Goal: Browse casually: Explore the website without a specific task or goal

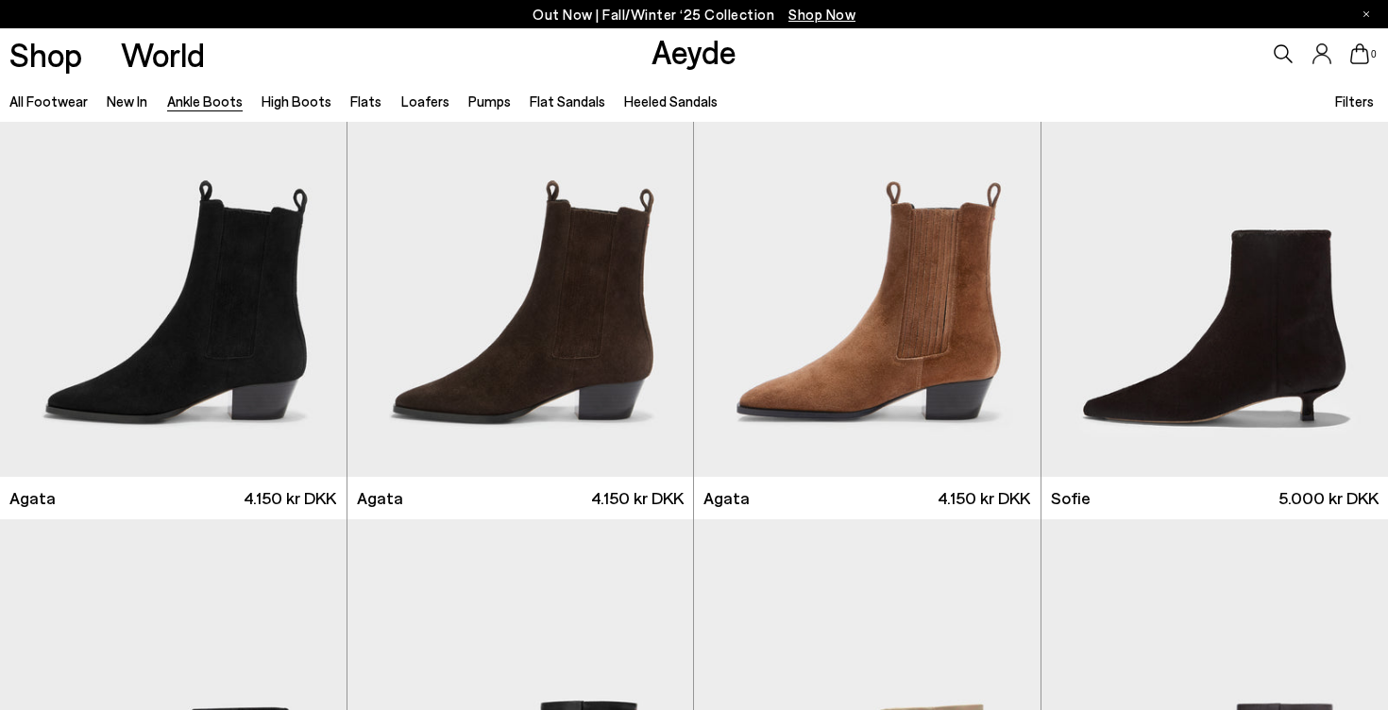
scroll to position [1056, 1]
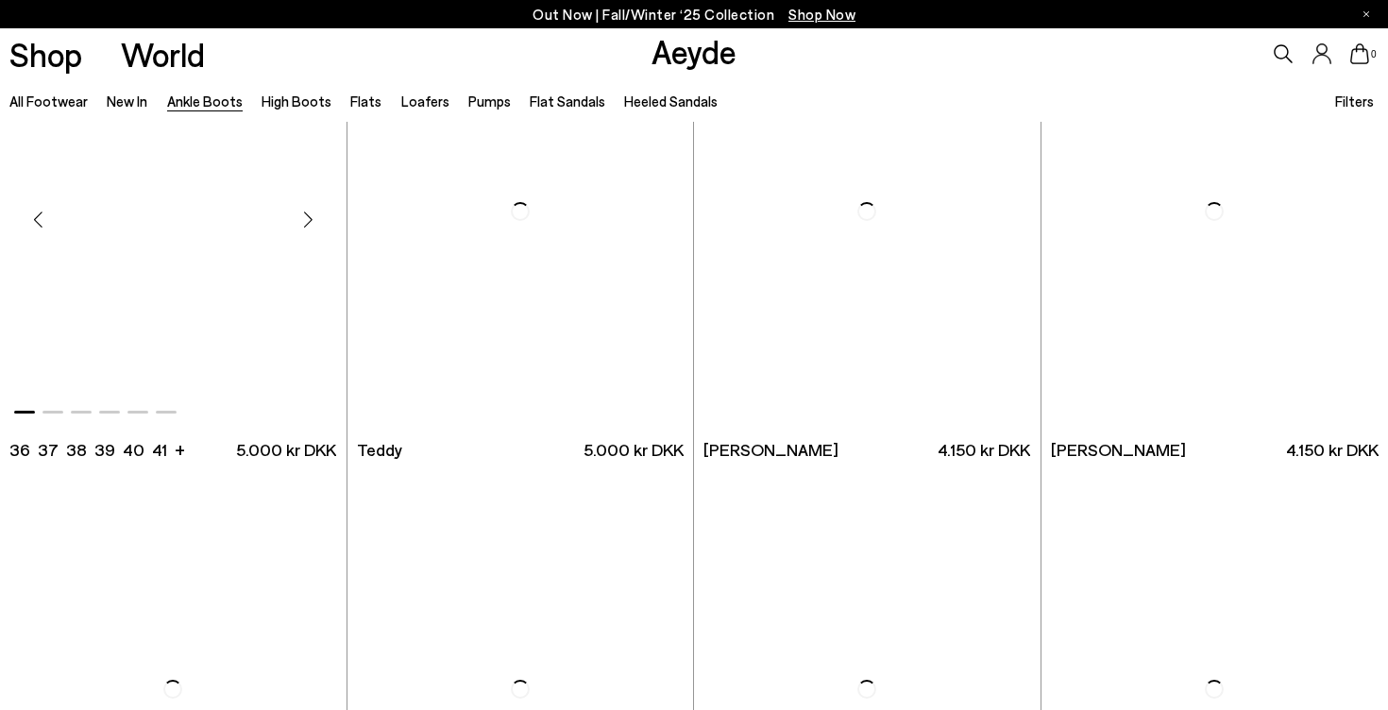
scroll to position [6303, 0]
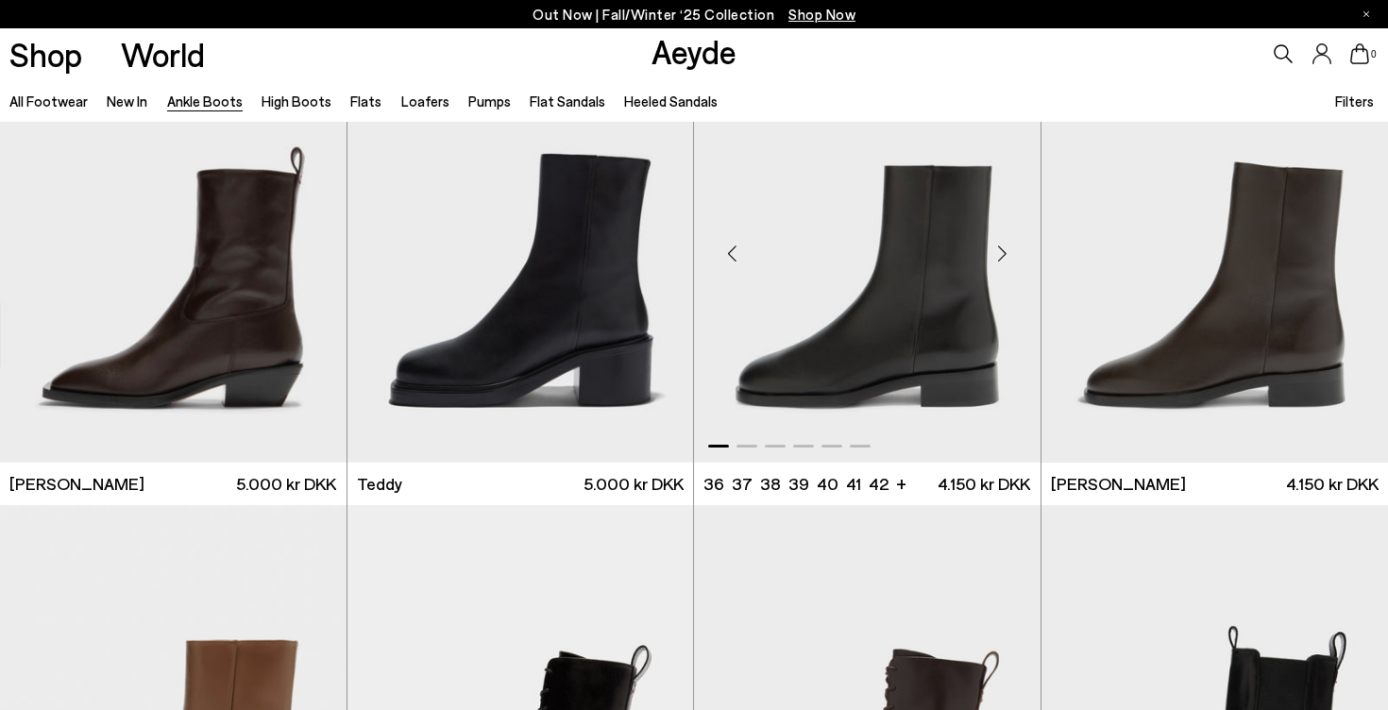
click at [1008, 251] on div "Next slide" at bounding box center [1003, 253] width 57 height 57
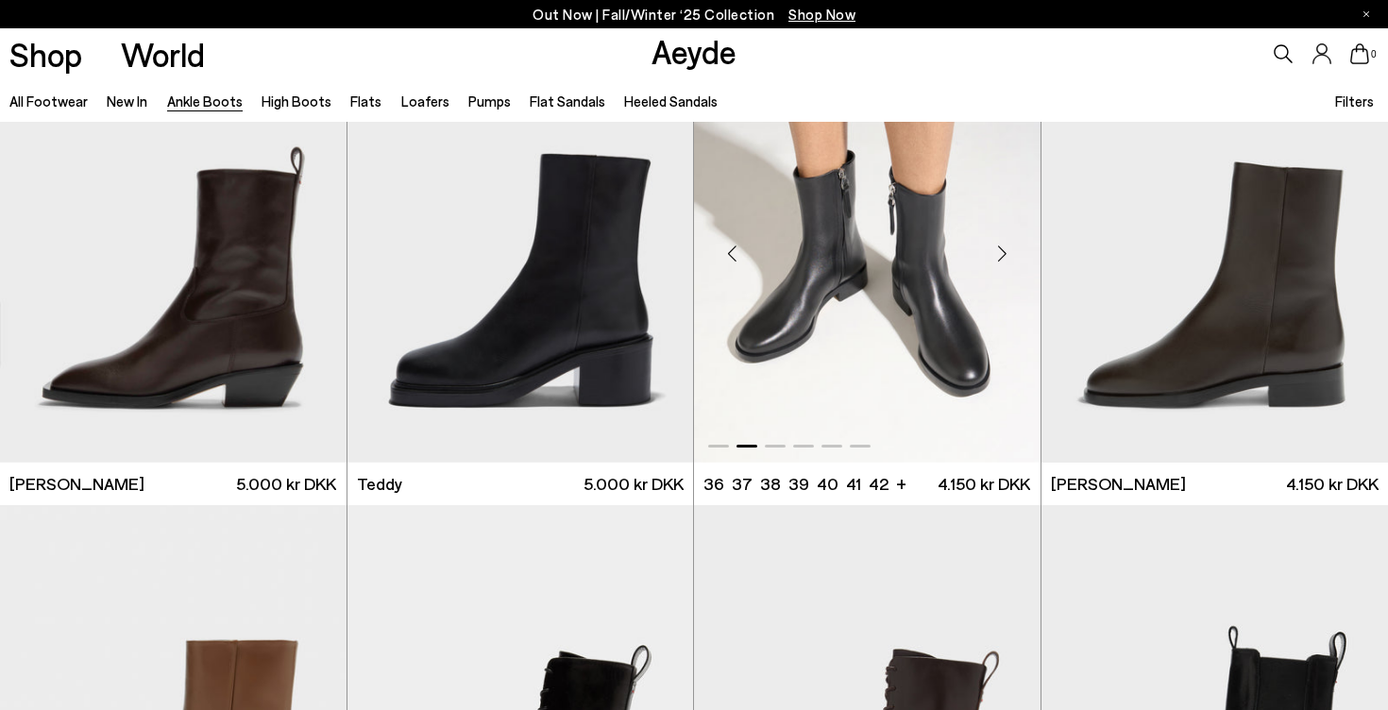
click at [1006, 251] on div "Next slide" at bounding box center [1003, 253] width 57 height 57
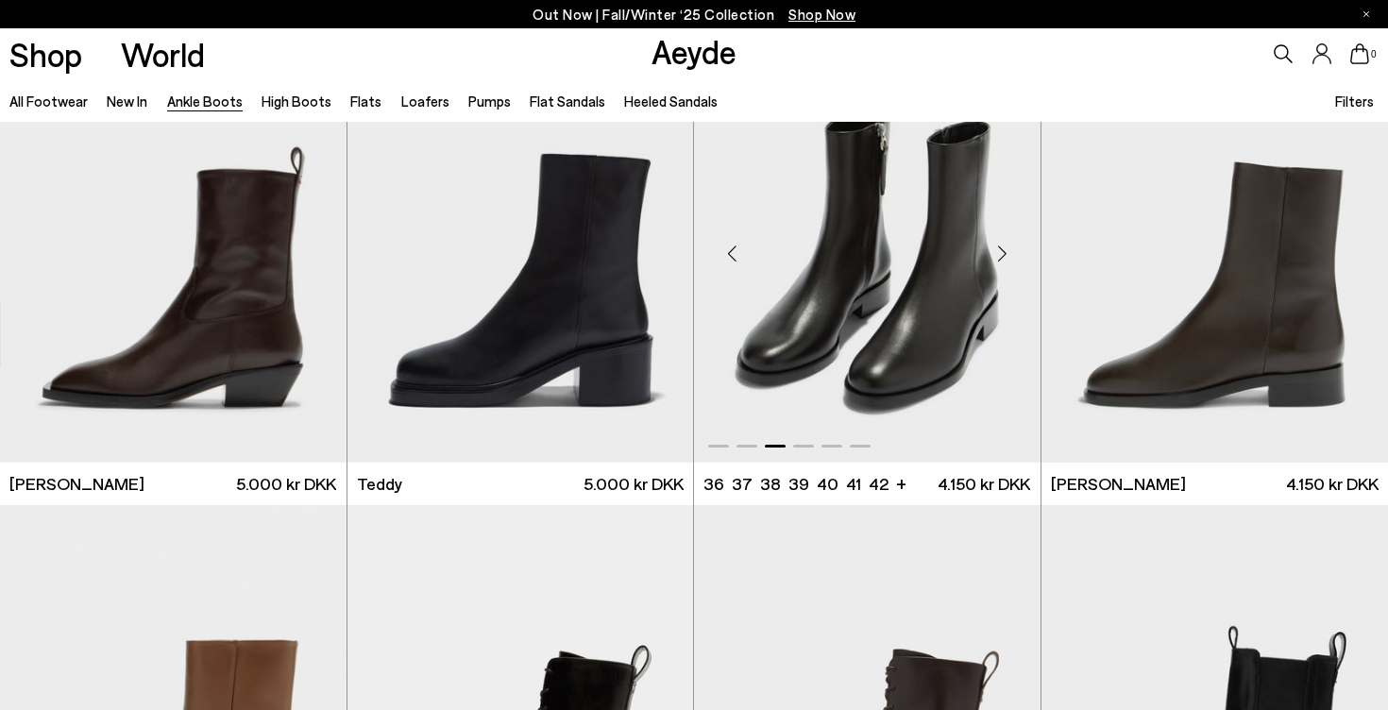
click at [1006, 251] on div "Next slide" at bounding box center [1003, 253] width 57 height 57
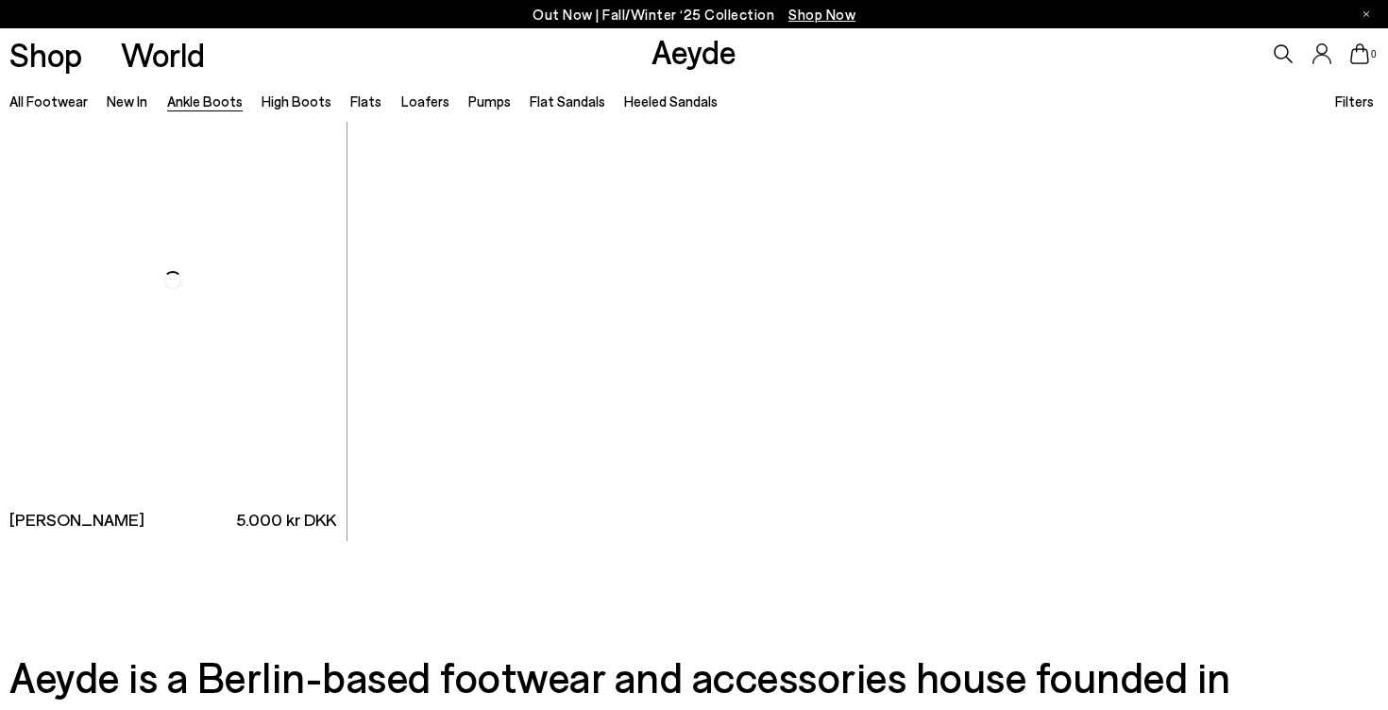
scroll to position [10160, 0]
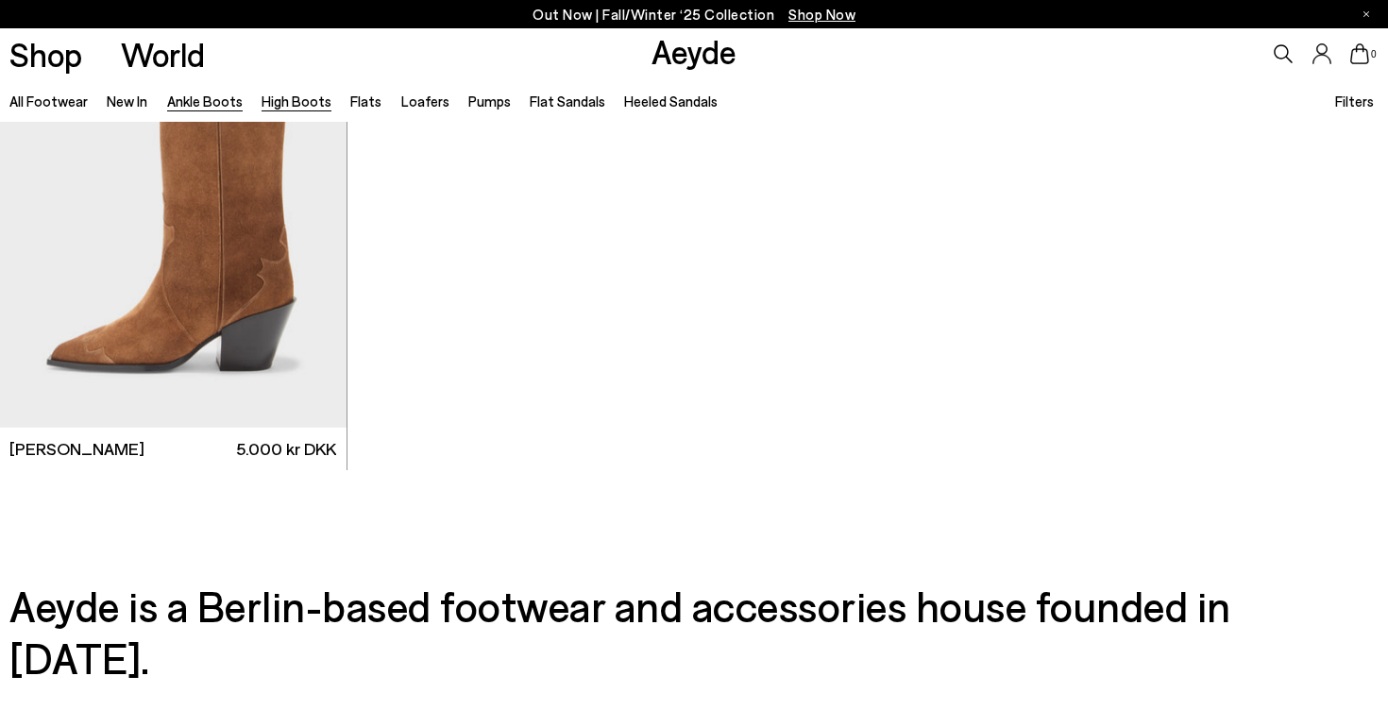
click at [297, 95] on link "High Boots" at bounding box center [297, 101] width 70 height 17
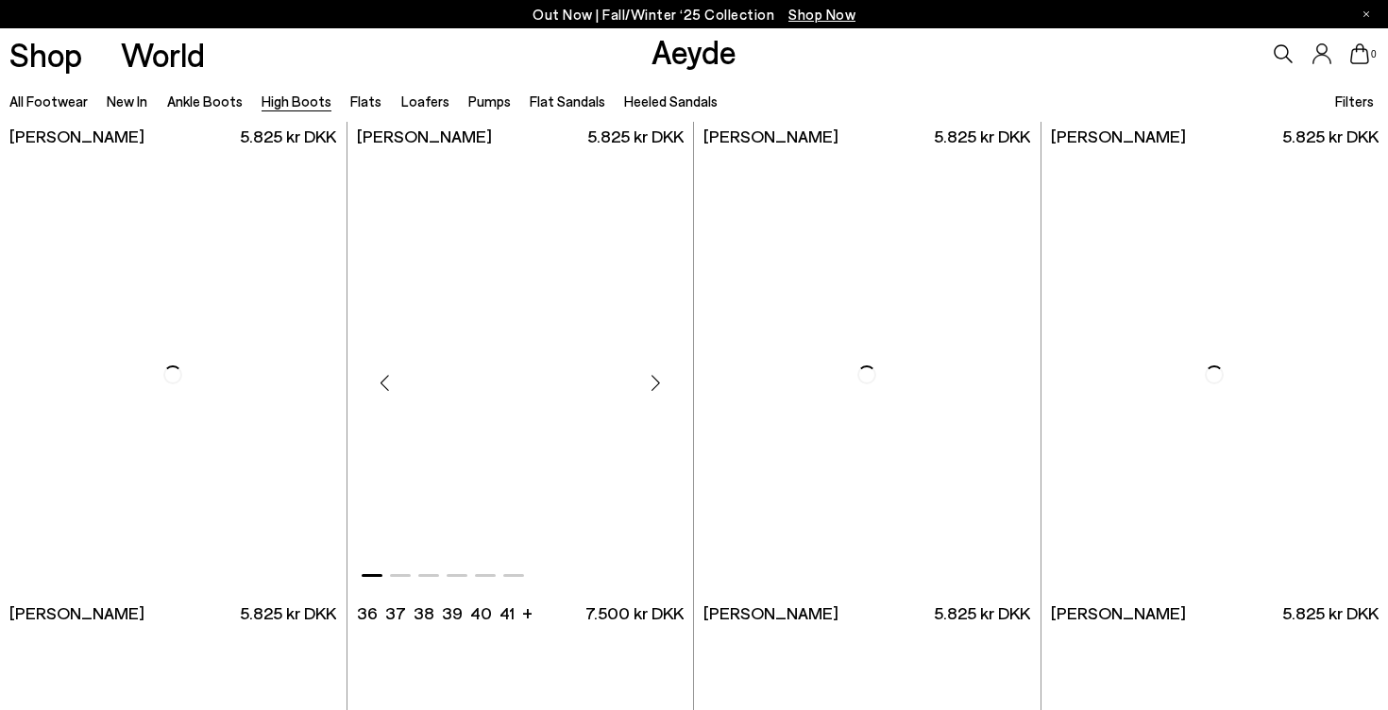
scroll to position [3800, 0]
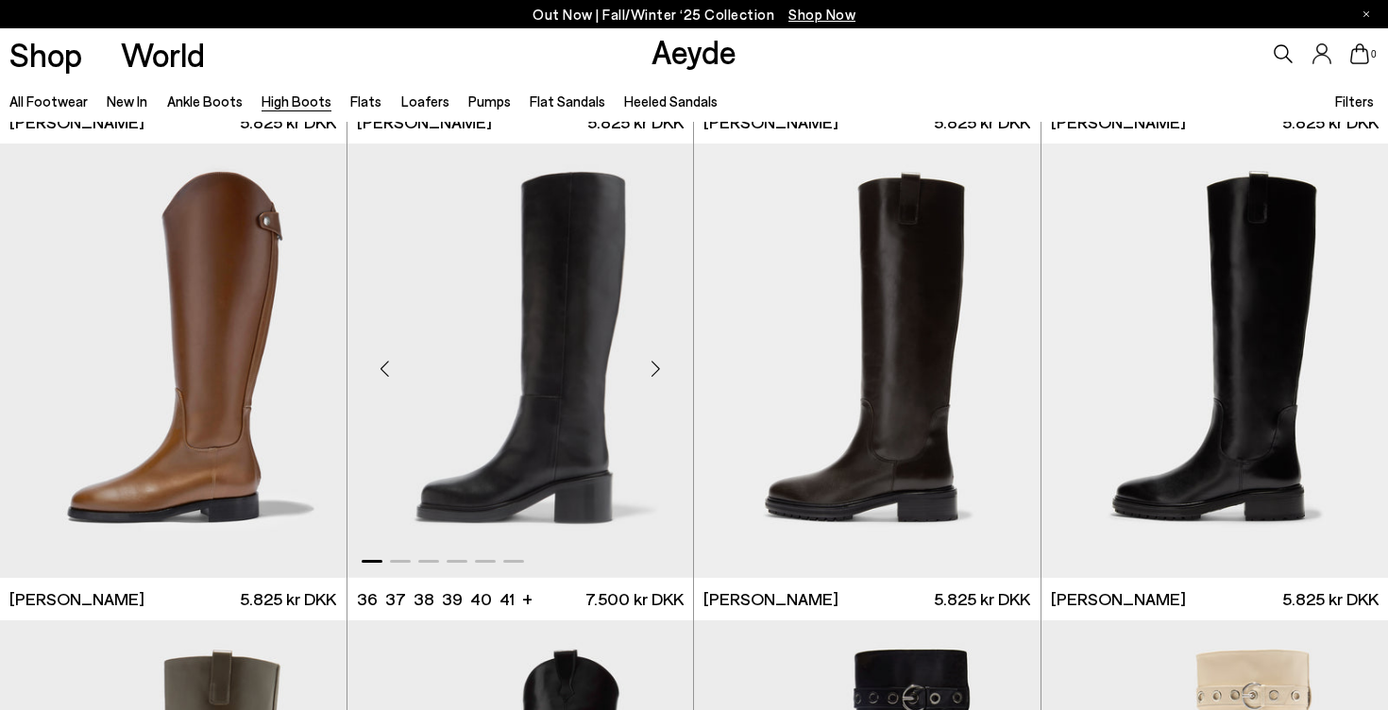
click at [664, 385] on div "Next slide" at bounding box center [655, 368] width 57 height 57
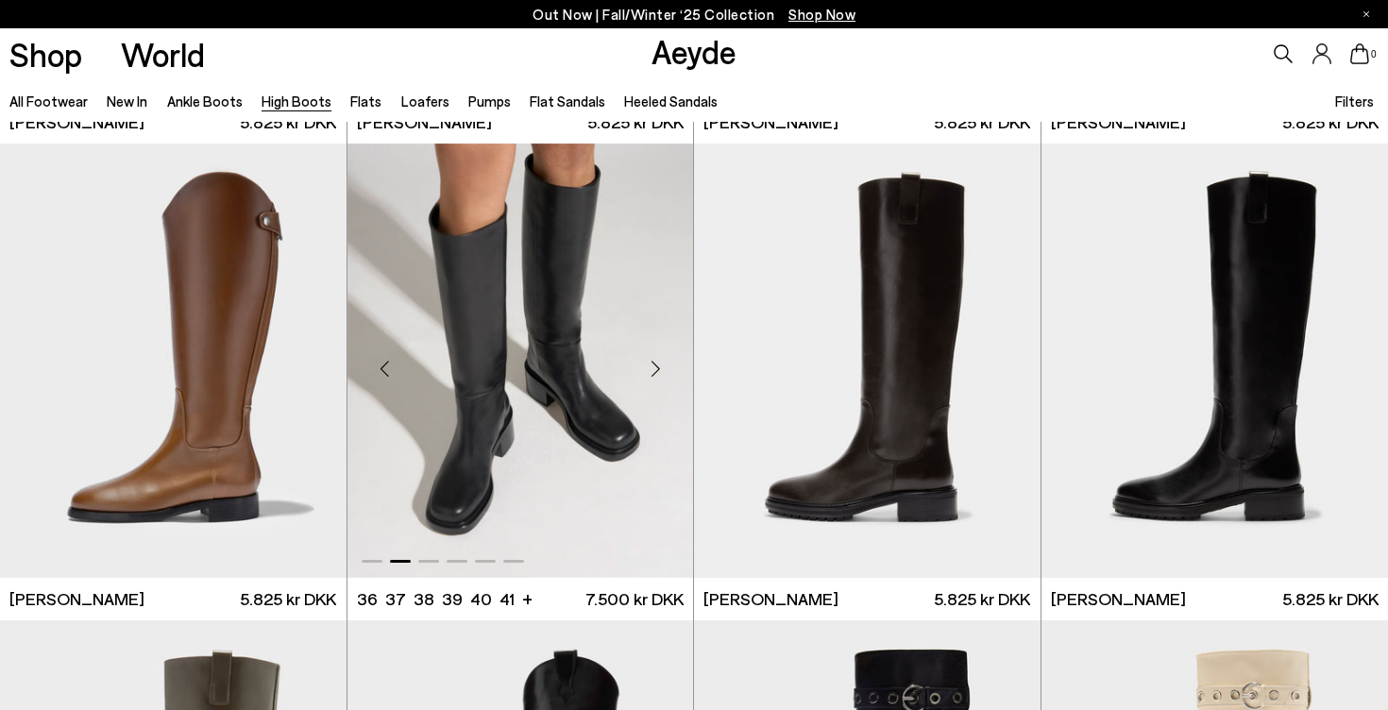
click at [661, 370] on div "Next slide" at bounding box center [655, 368] width 57 height 57
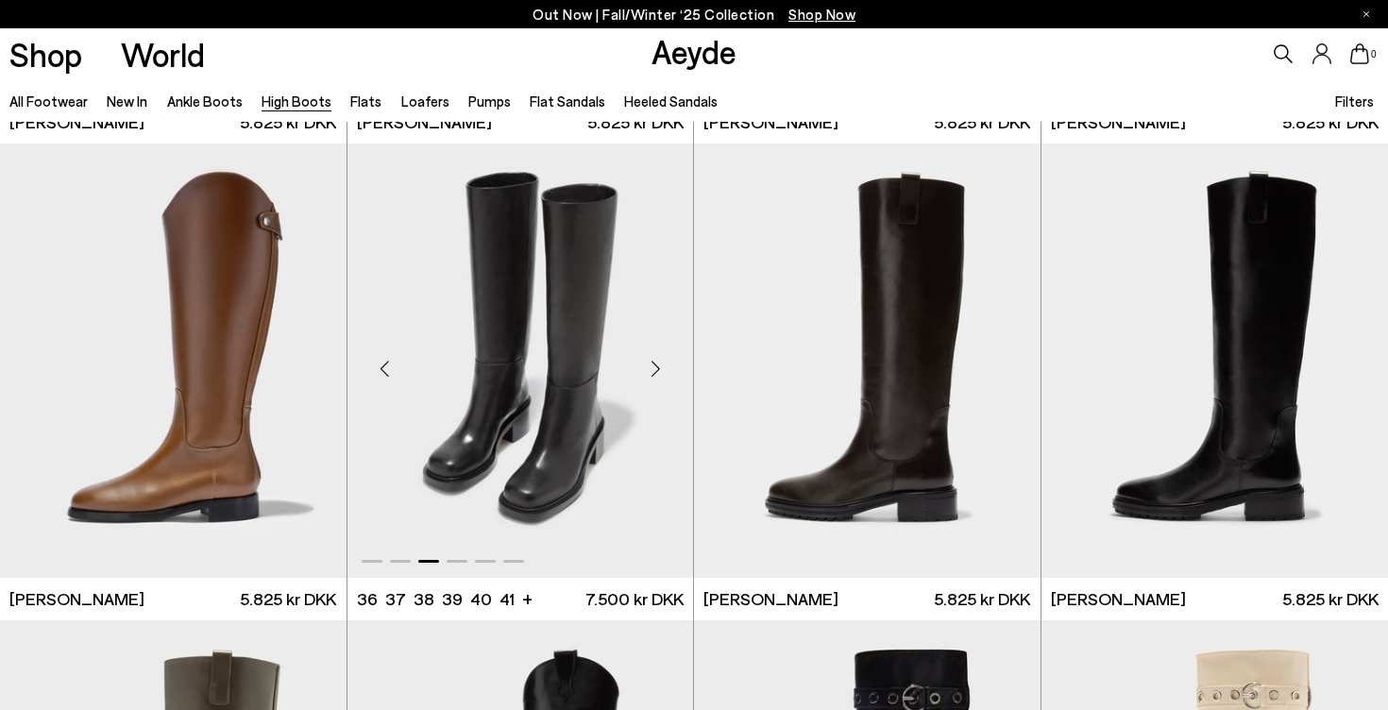
click at [661, 370] on div "Next slide" at bounding box center [655, 368] width 57 height 57
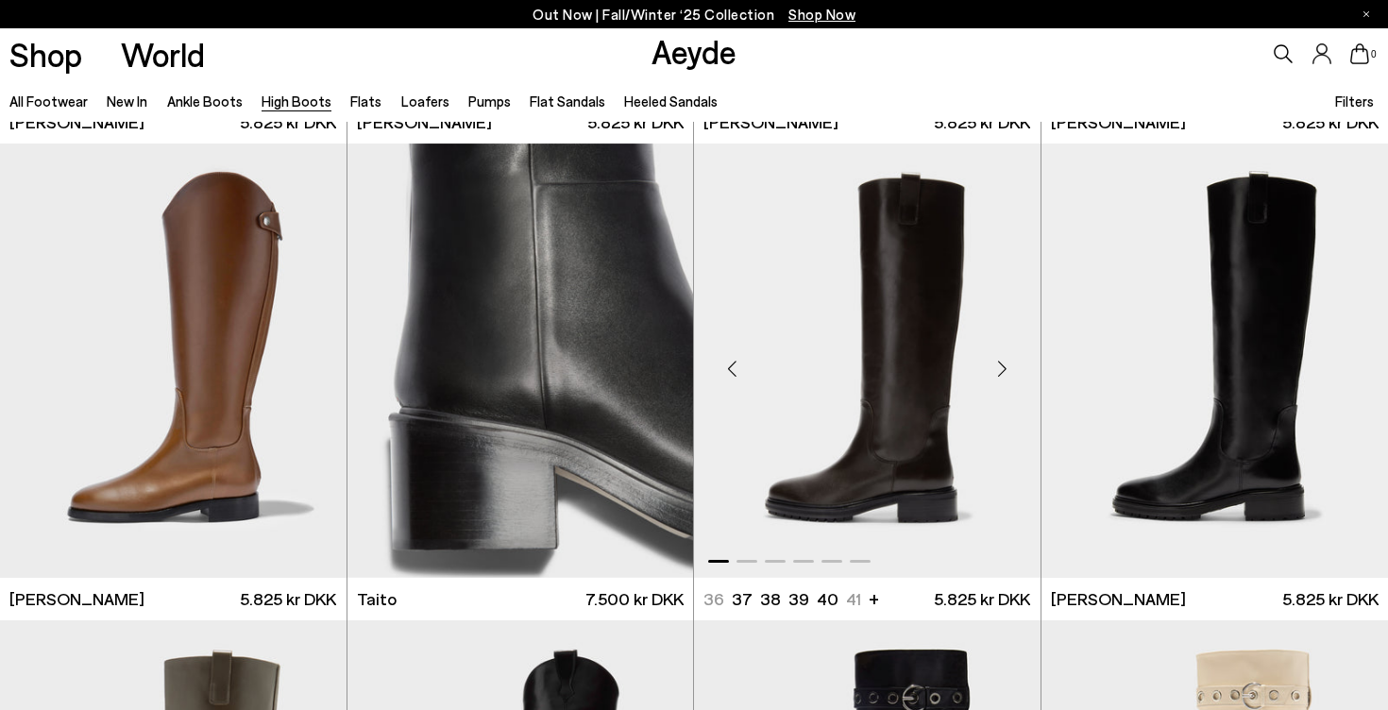
click at [1004, 368] on div "Next slide" at bounding box center [1003, 368] width 57 height 57
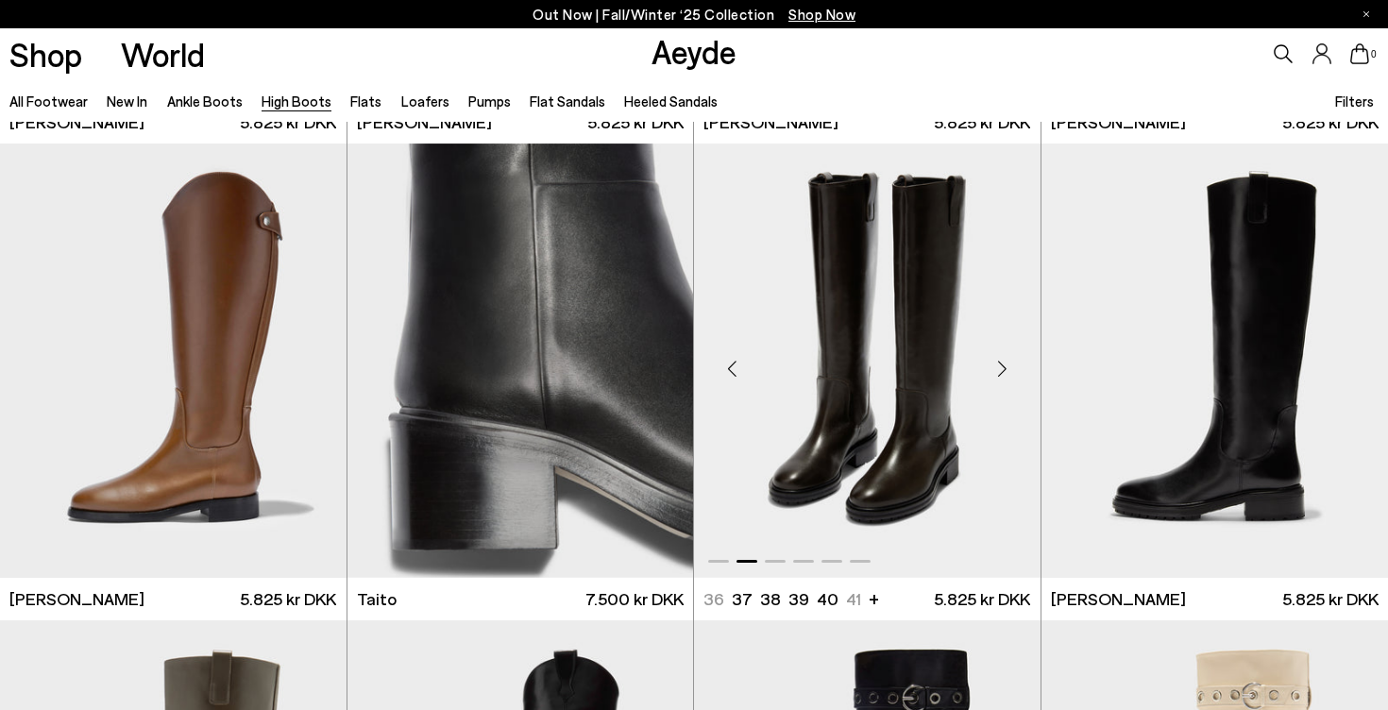
click at [1004, 368] on div "Next slide" at bounding box center [1003, 368] width 57 height 57
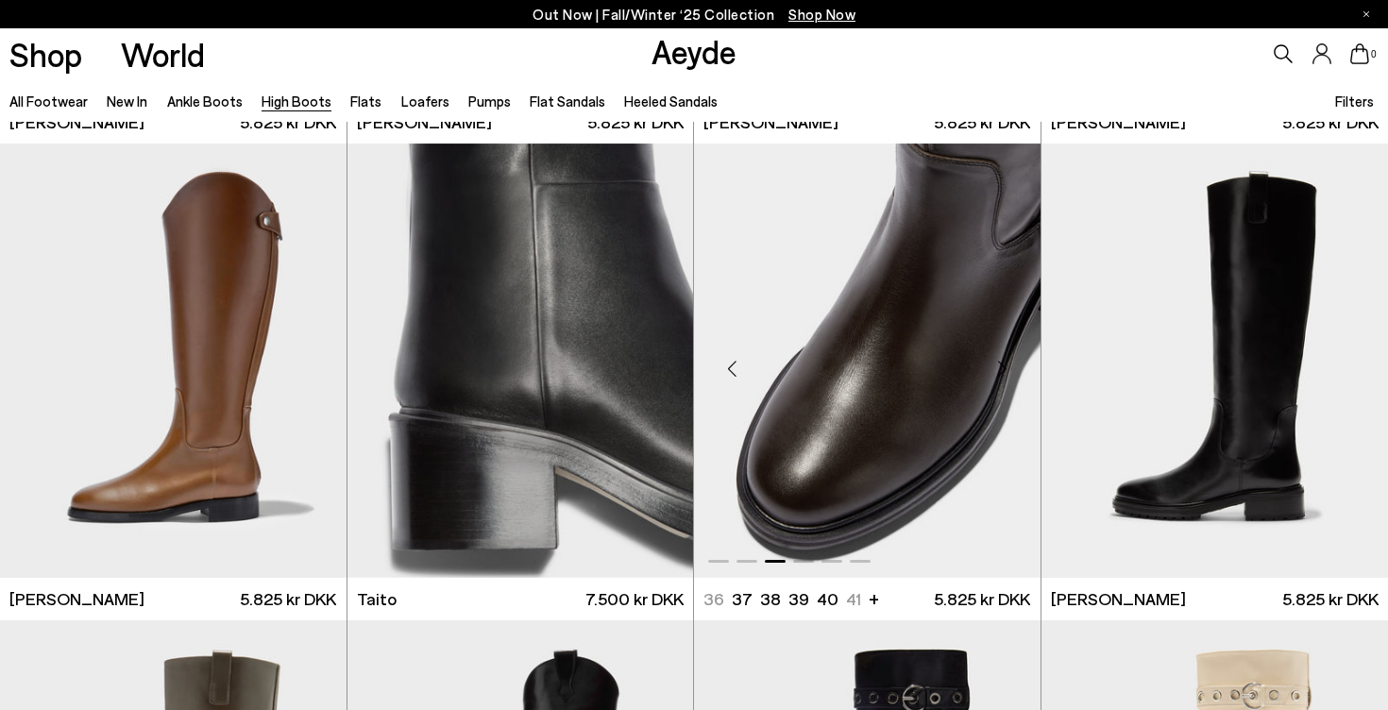
click at [1004, 367] on div "Next slide" at bounding box center [1003, 368] width 57 height 57
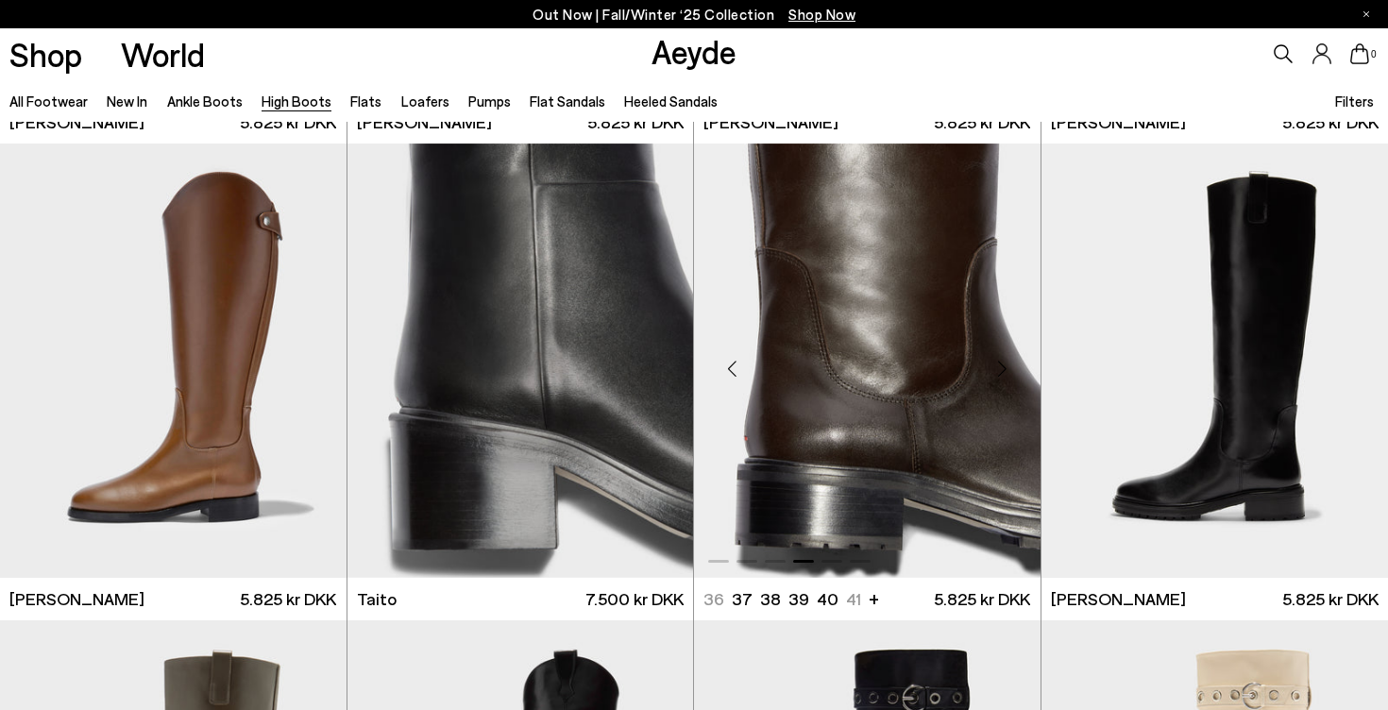
click at [1004, 367] on div "Next slide" at bounding box center [1003, 368] width 57 height 57
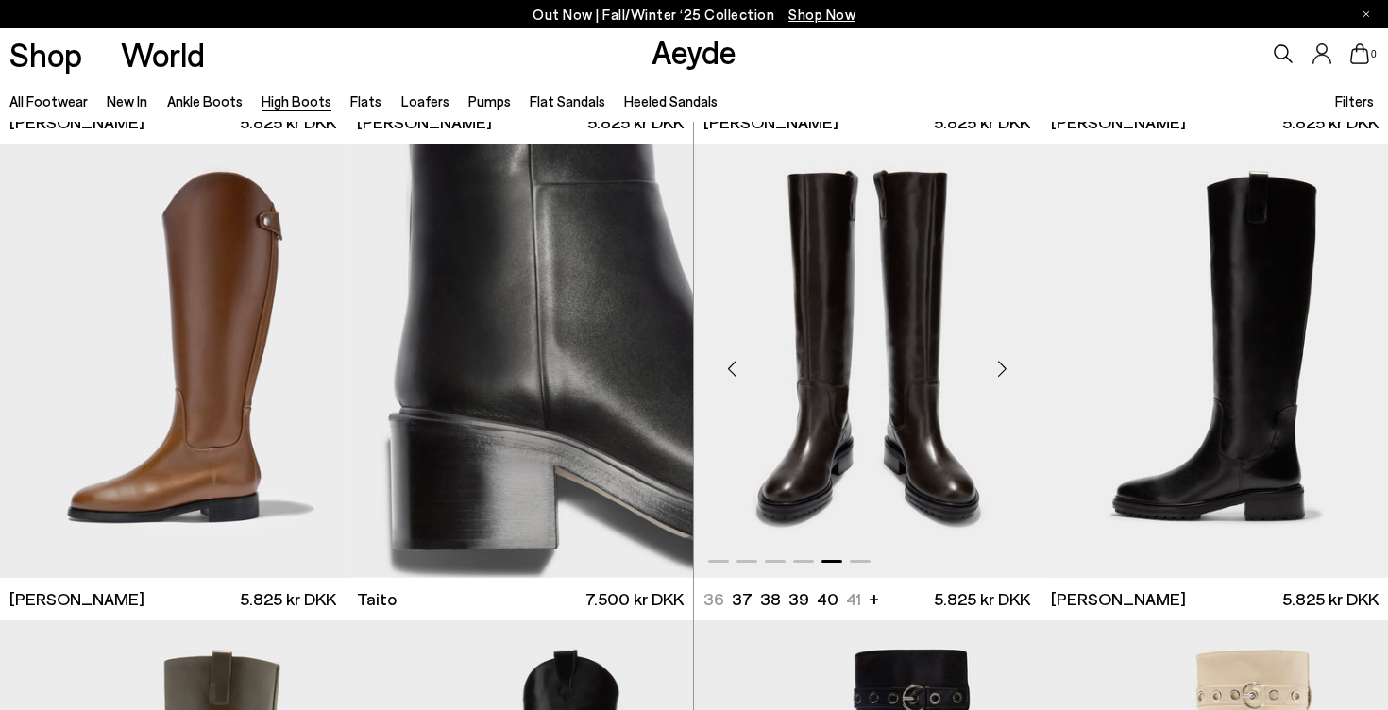
click at [1004, 367] on div "Next slide" at bounding box center [1003, 368] width 57 height 57
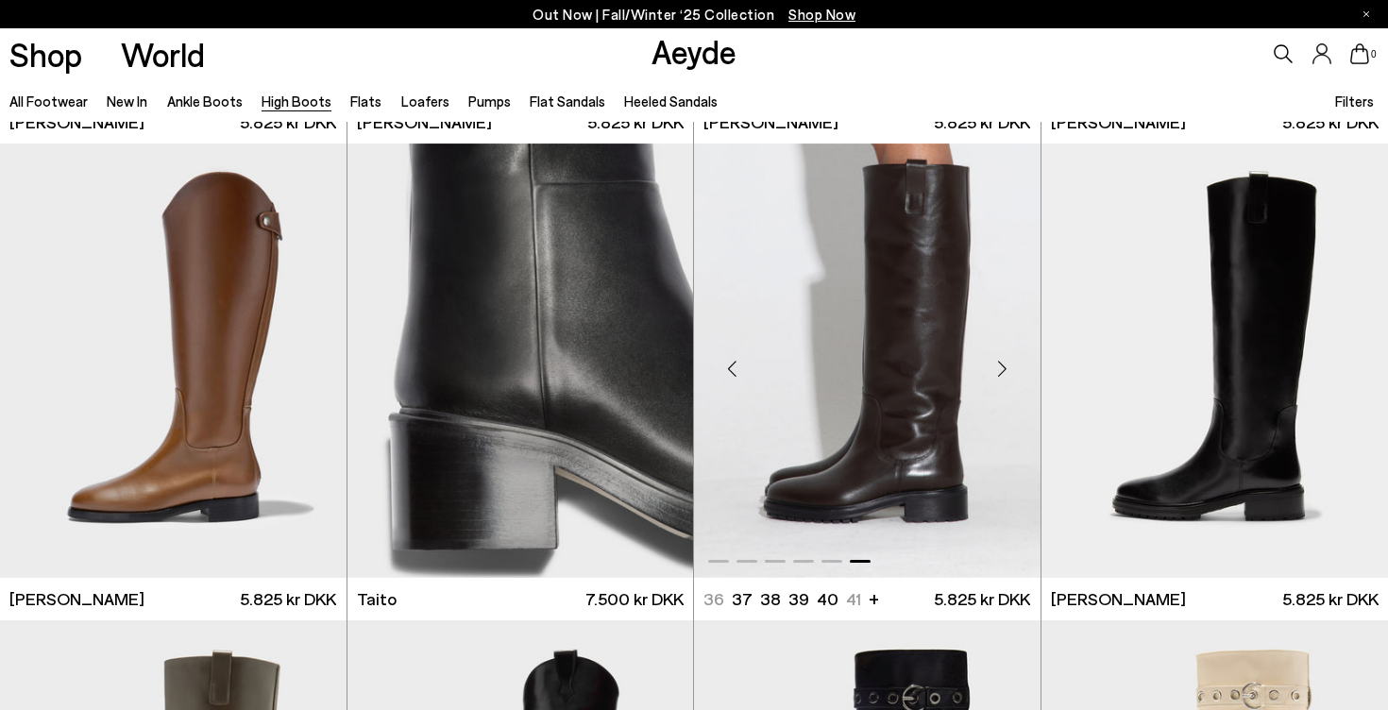
click at [1004, 367] on div "Next slide" at bounding box center [1003, 368] width 57 height 57
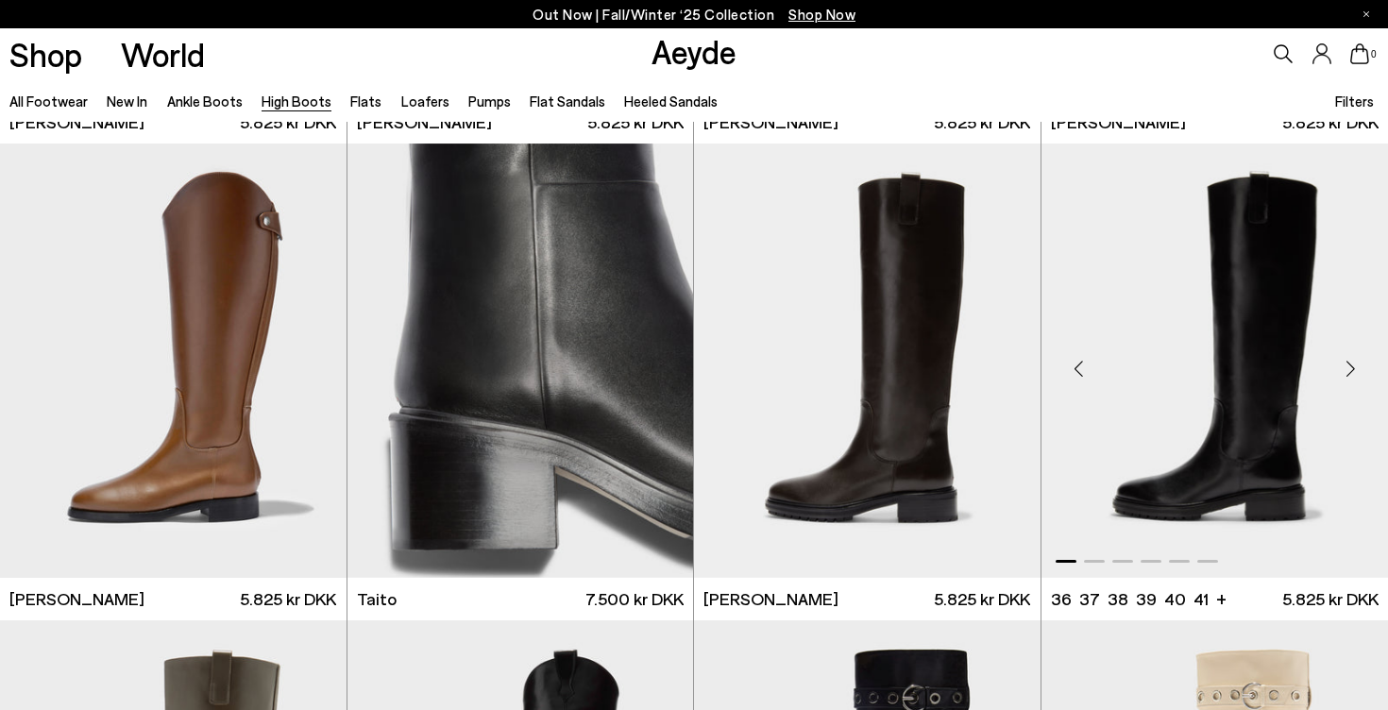
click at [1343, 365] on div "Next slide" at bounding box center [1350, 368] width 57 height 57
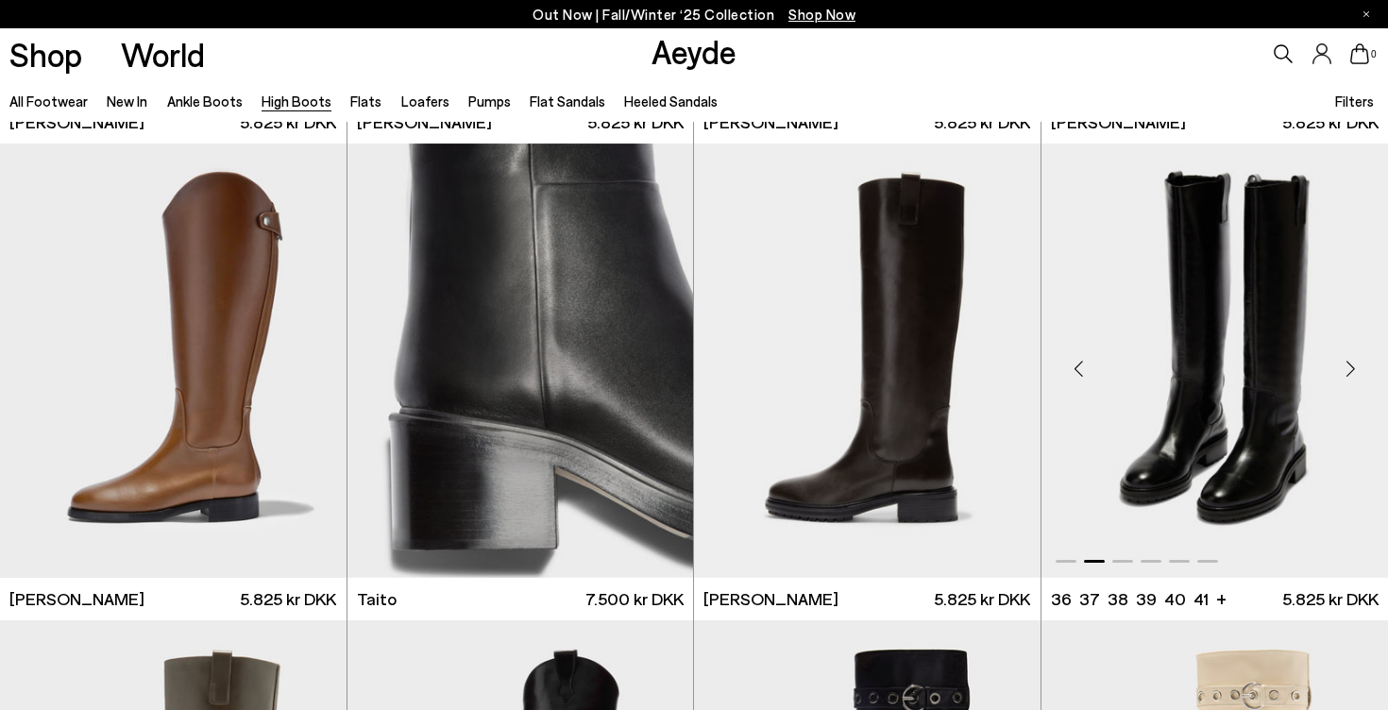
click at [1343, 365] on div "Next slide" at bounding box center [1350, 368] width 57 height 57
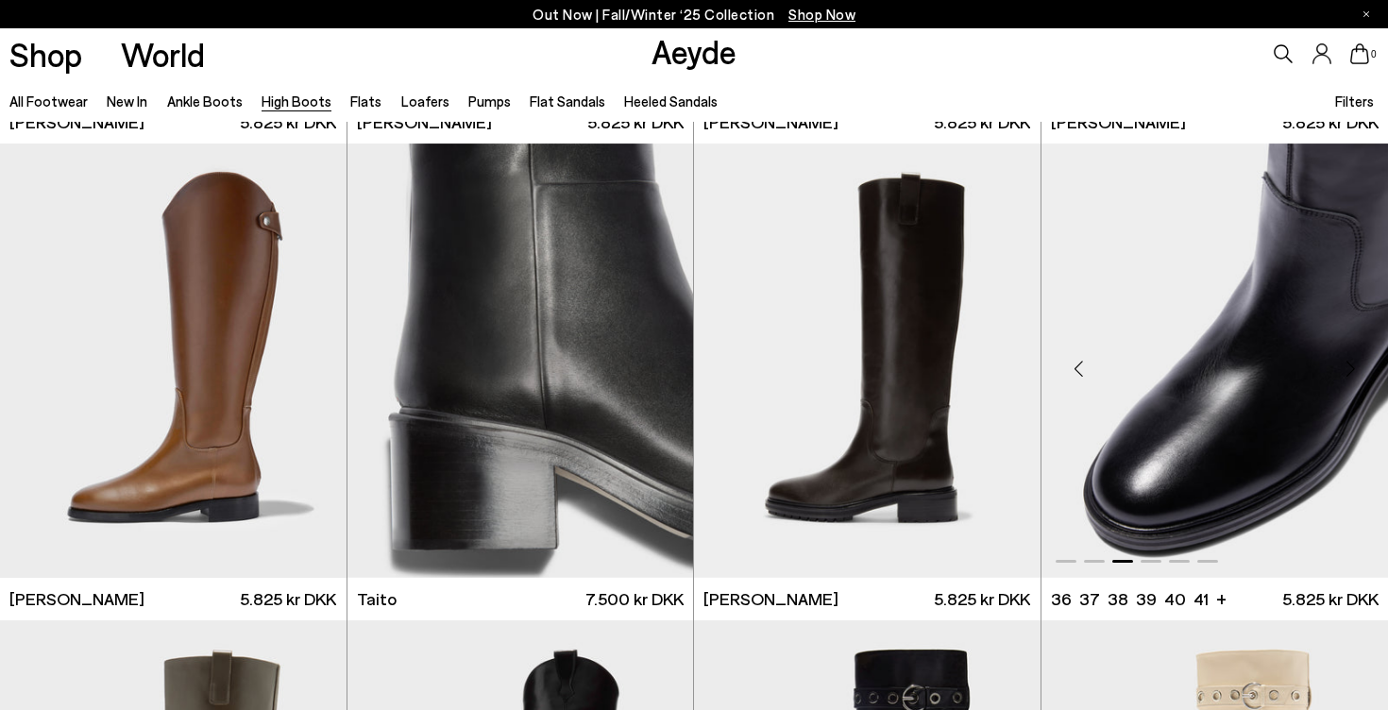
click at [1343, 365] on div "Next slide" at bounding box center [1350, 368] width 57 height 57
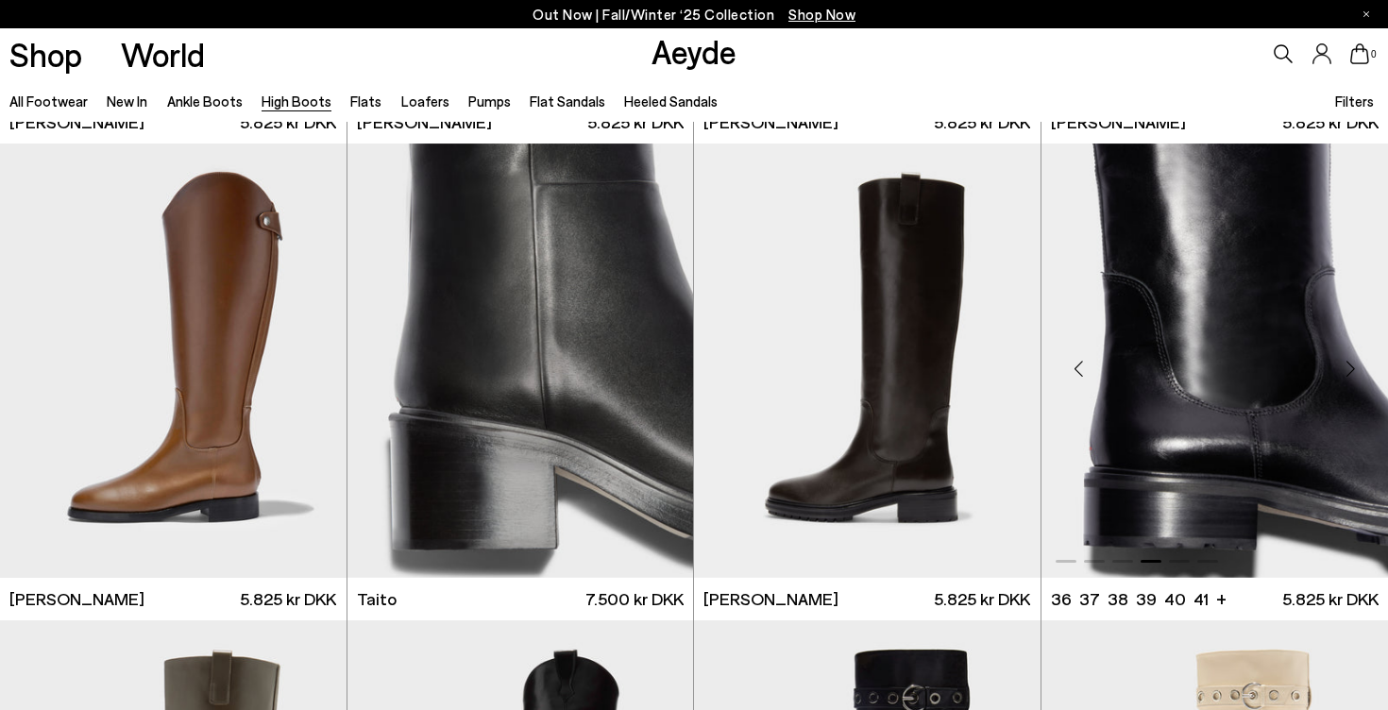
click at [1343, 365] on div "Next slide" at bounding box center [1350, 368] width 57 height 57
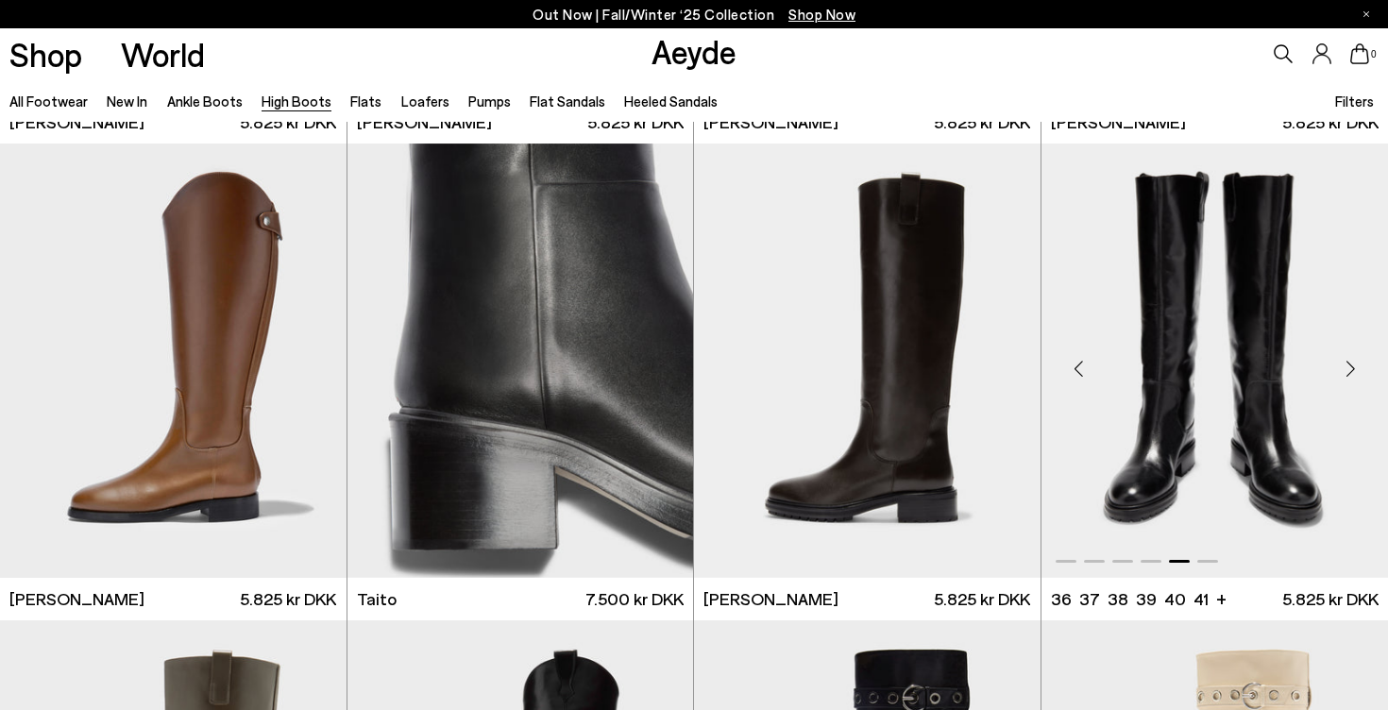
click at [1343, 365] on div "Next slide" at bounding box center [1350, 368] width 57 height 57
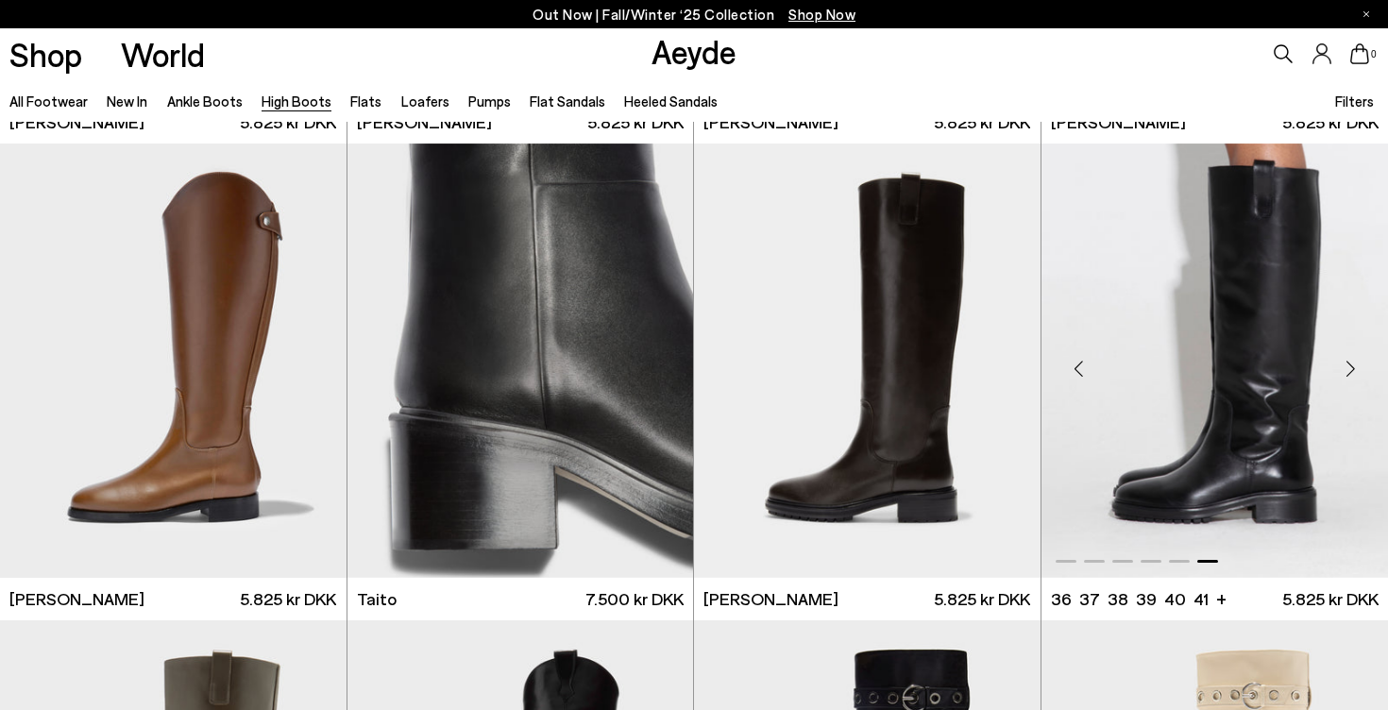
click at [1343, 365] on div "Next slide" at bounding box center [1350, 368] width 57 height 57
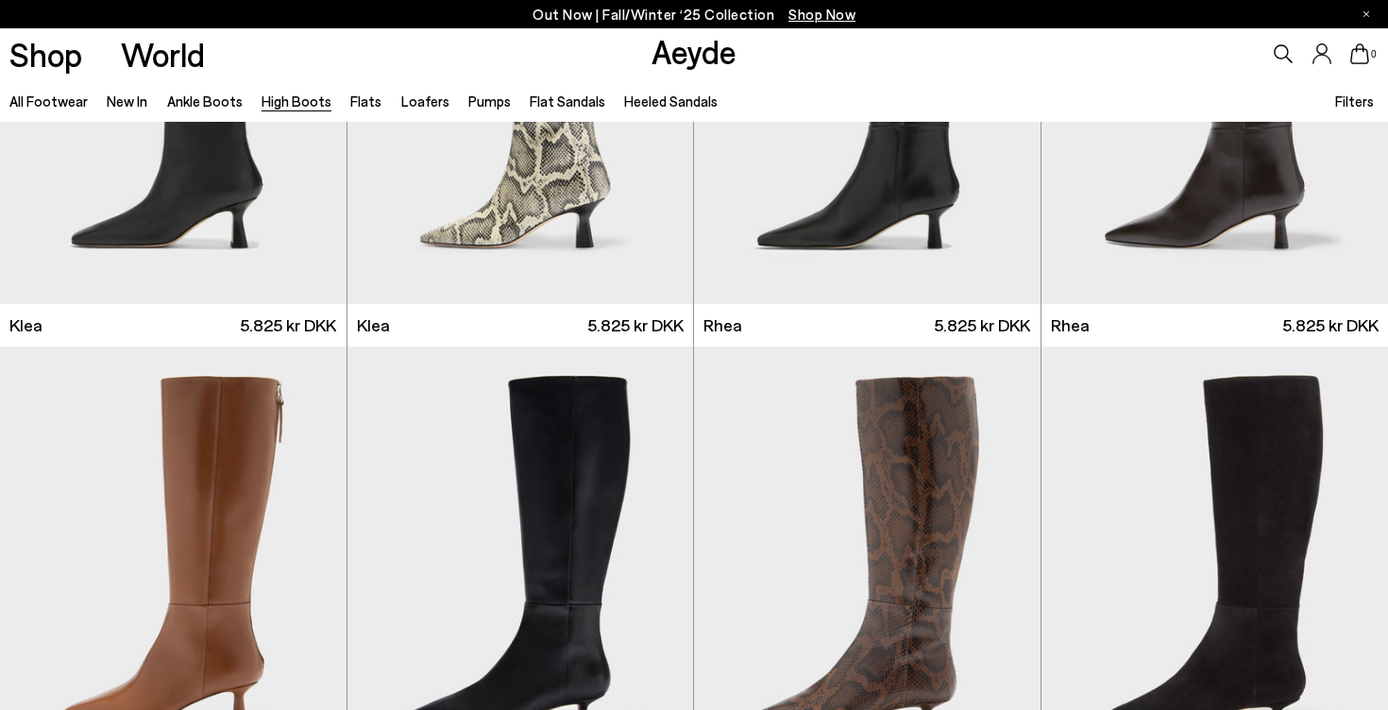
scroll to position [1614, 0]
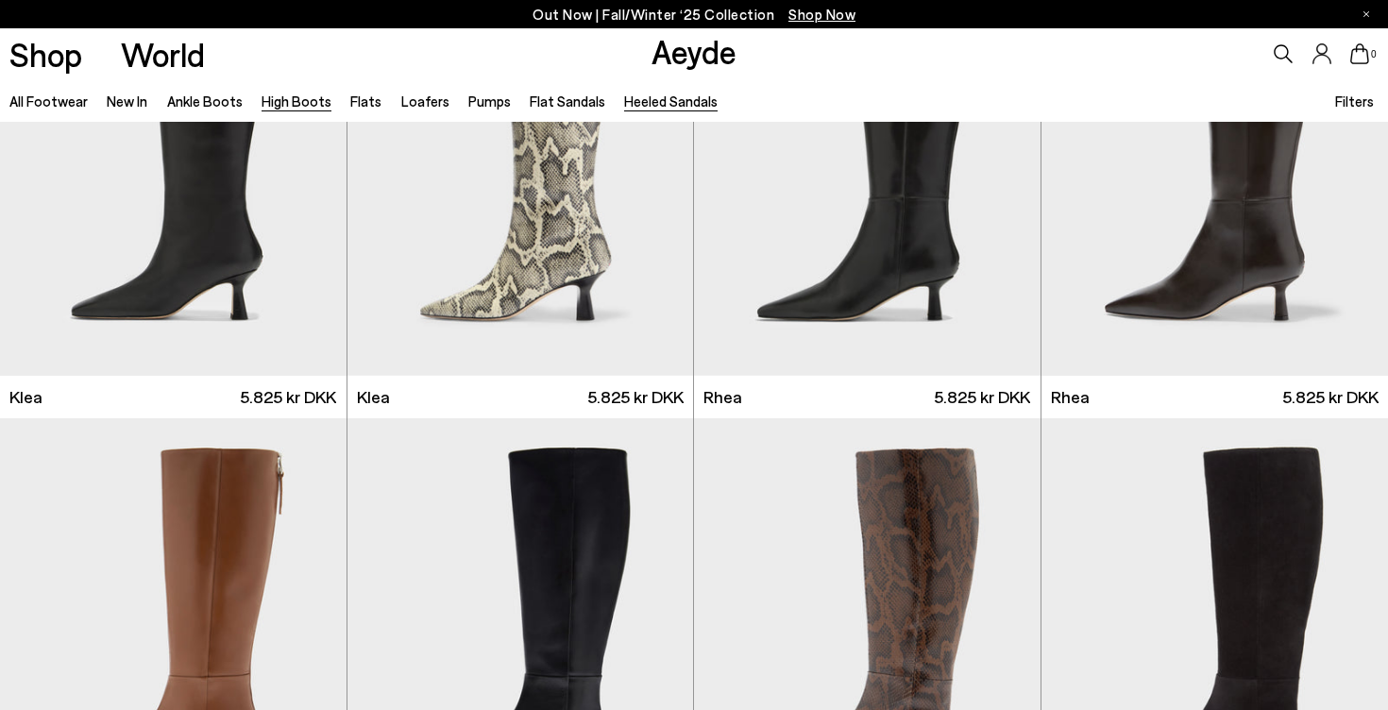
click at [642, 107] on link "Heeled Sandals" at bounding box center [670, 101] width 93 height 17
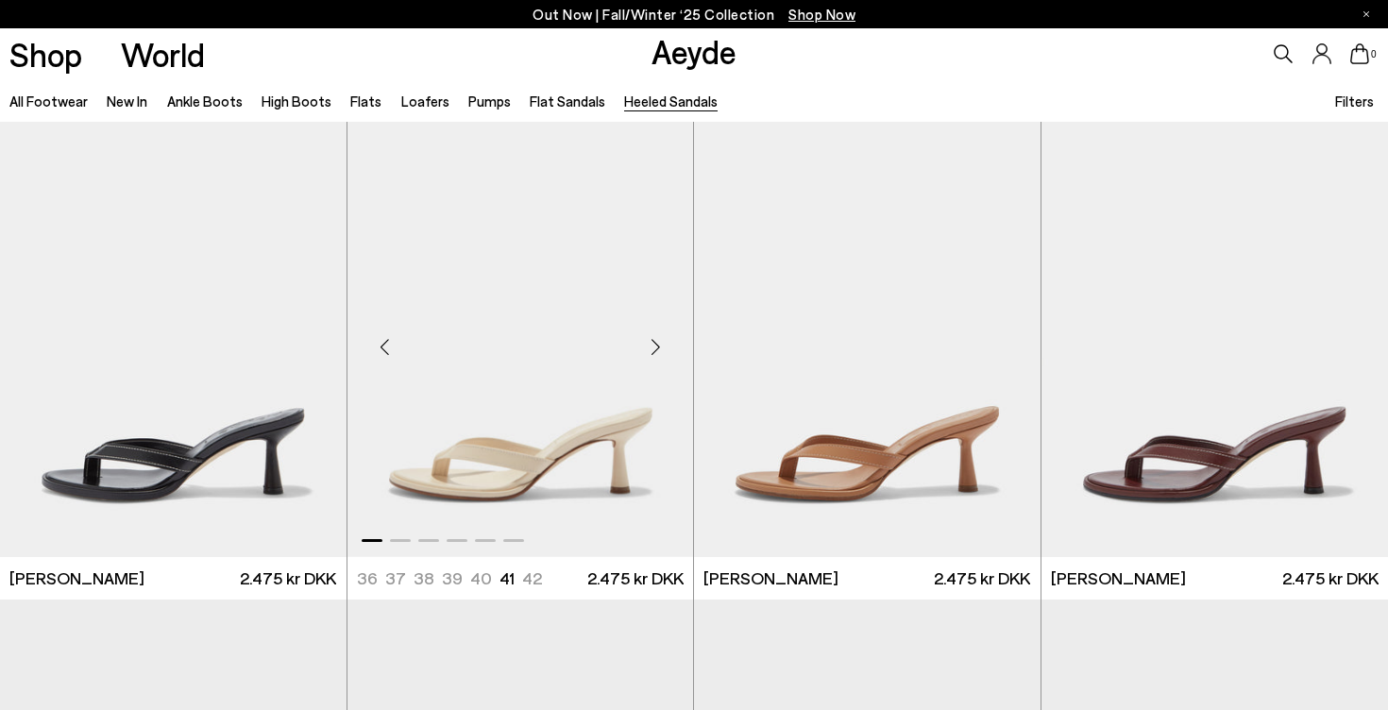
scroll to position [43, 0]
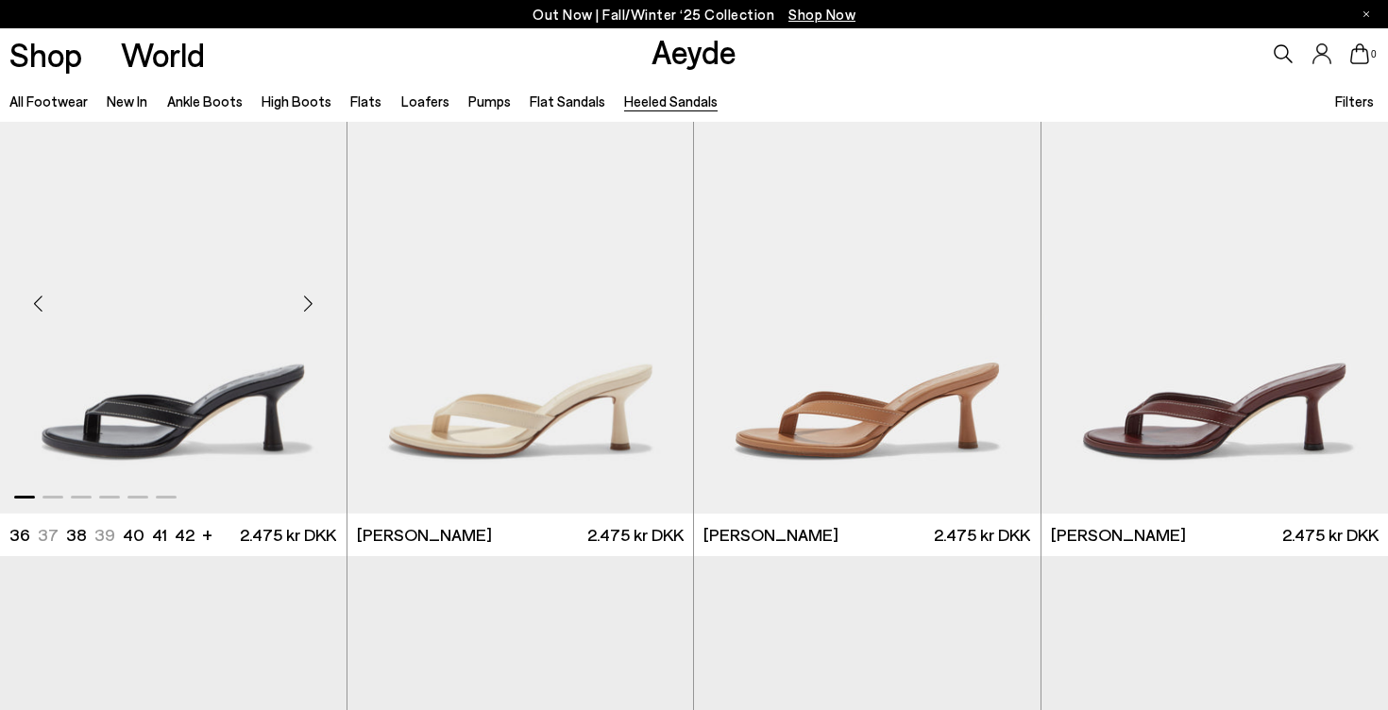
click at [312, 297] on div "Next slide" at bounding box center [308, 304] width 57 height 57
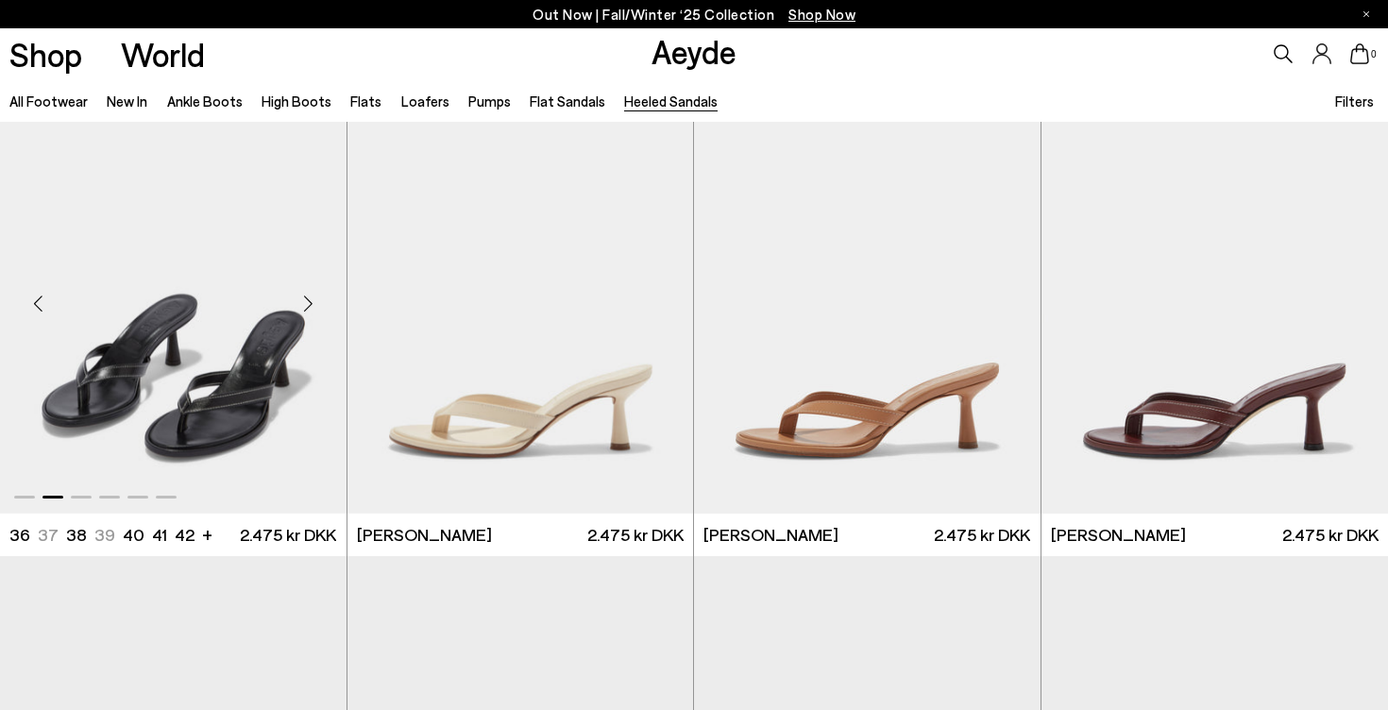
click at [312, 297] on div "Next slide" at bounding box center [308, 304] width 57 height 57
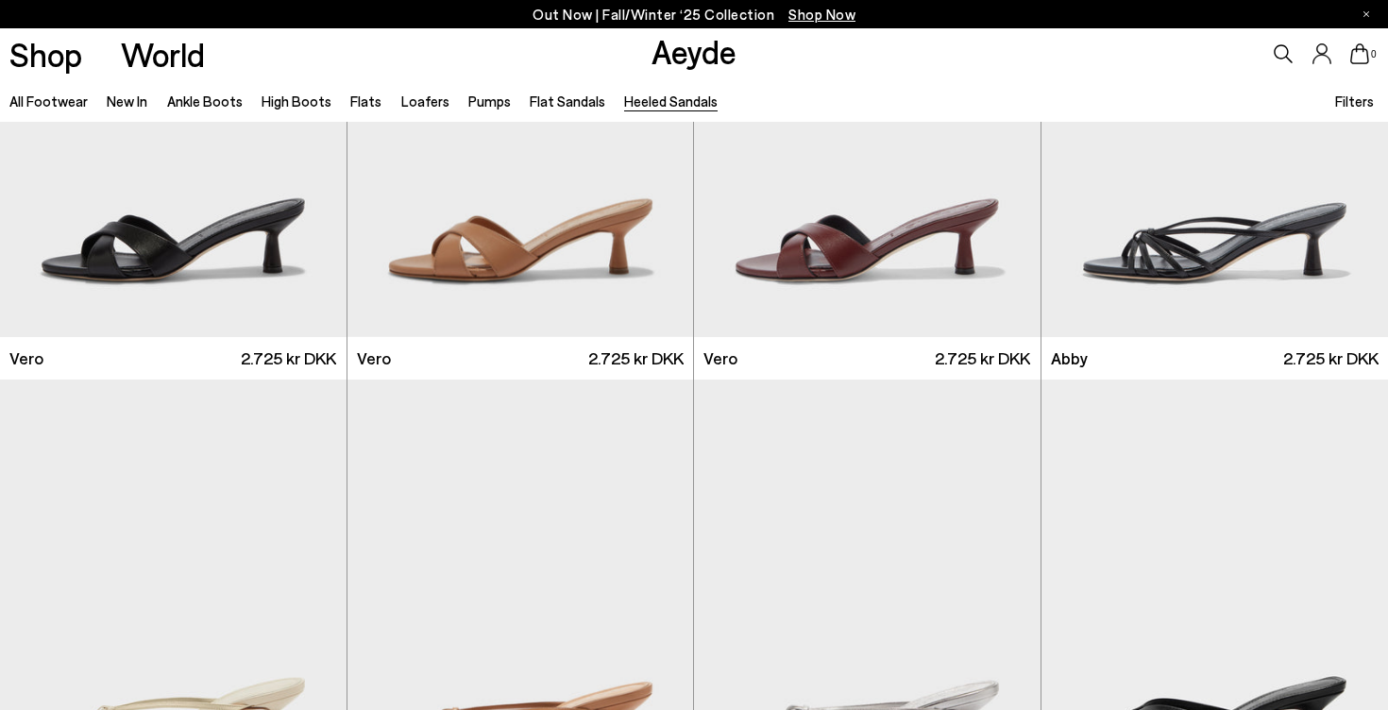
scroll to position [660, 0]
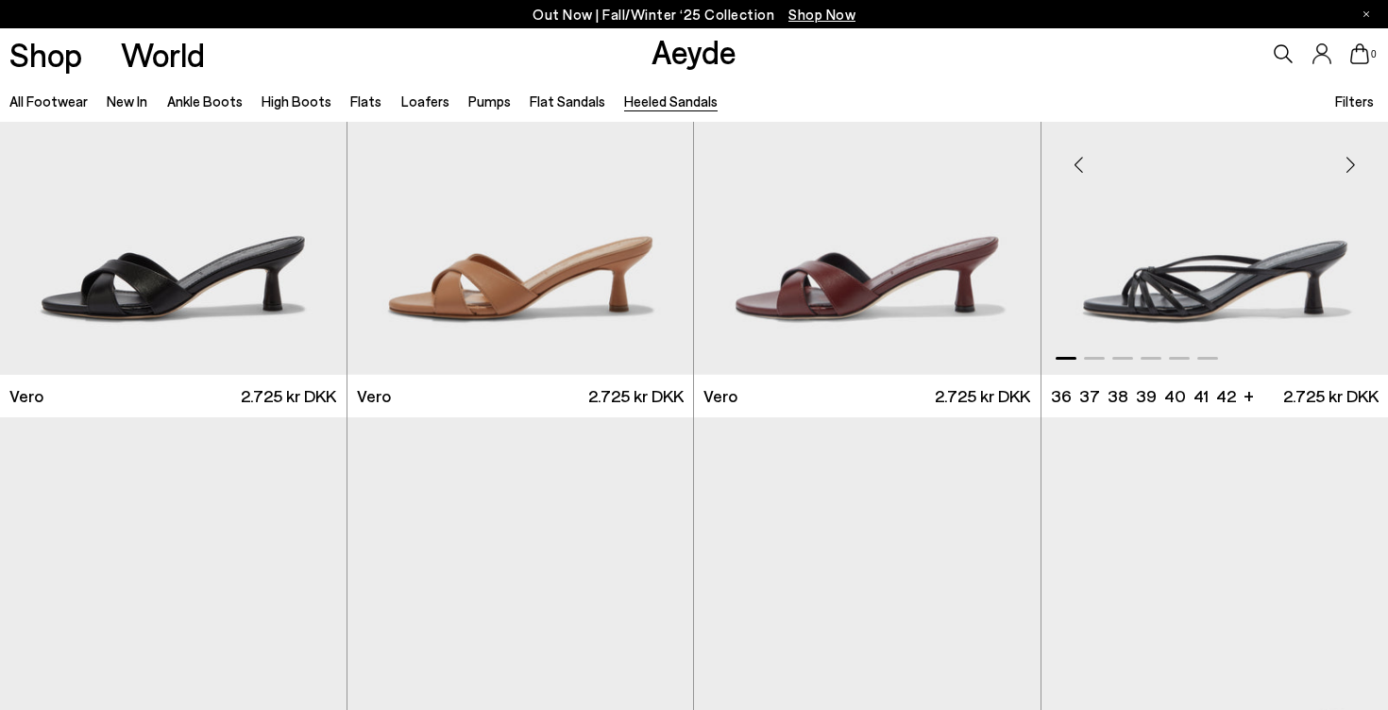
click at [1345, 171] on div "Next slide" at bounding box center [1350, 164] width 57 height 57
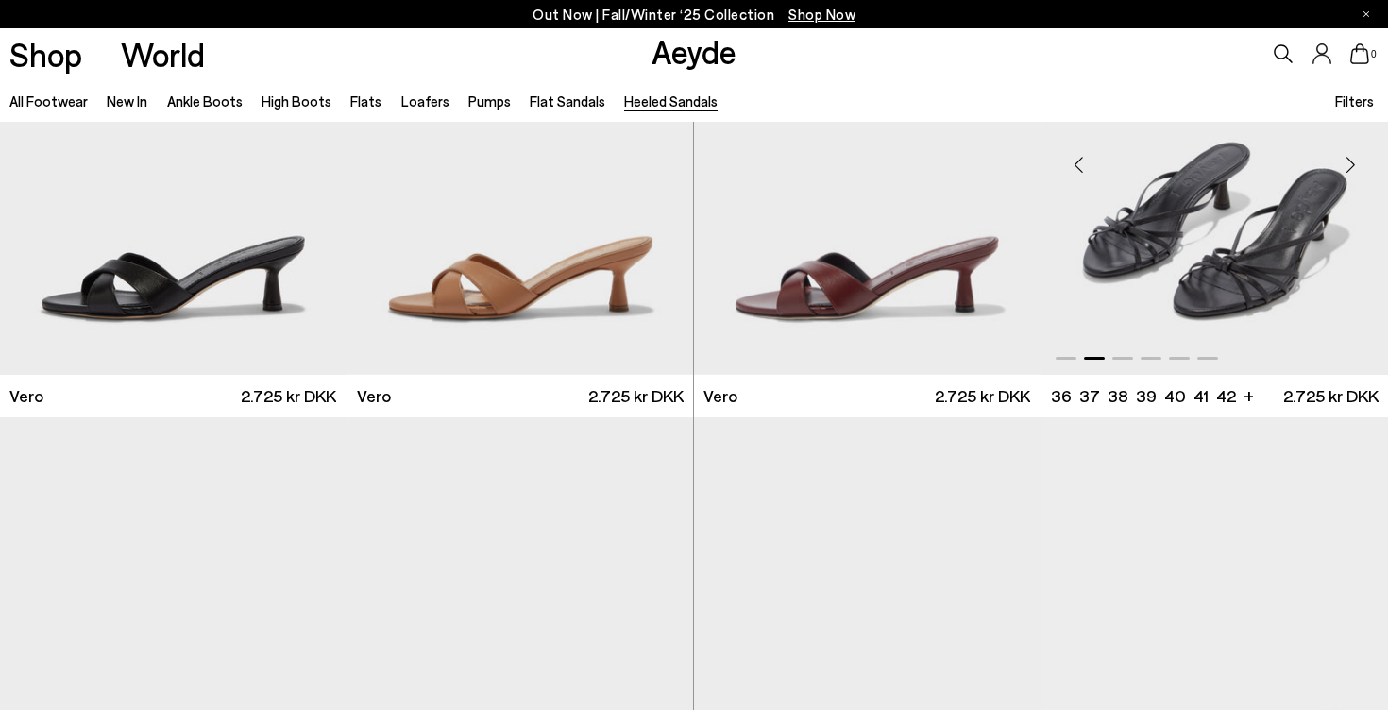
click at [1345, 168] on div "Next slide" at bounding box center [1350, 164] width 57 height 57
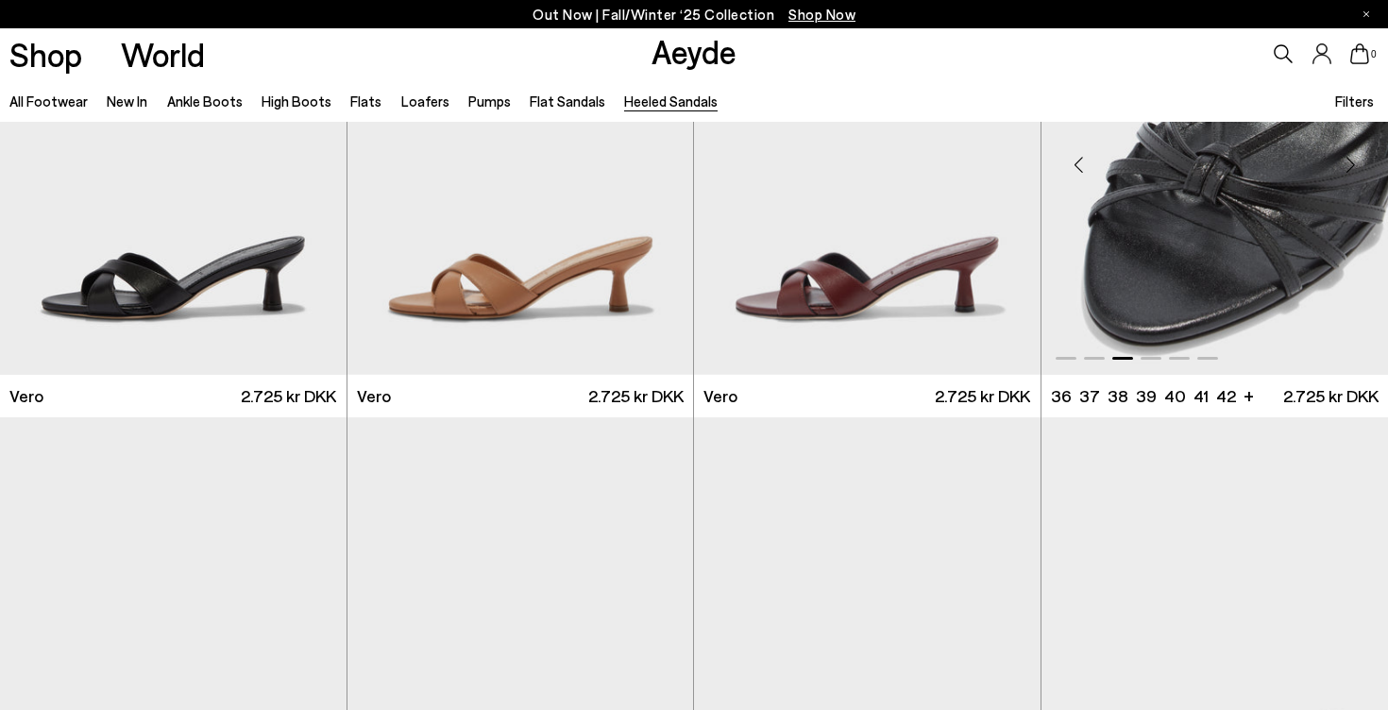
click at [1345, 168] on div "Next slide" at bounding box center [1350, 164] width 57 height 57
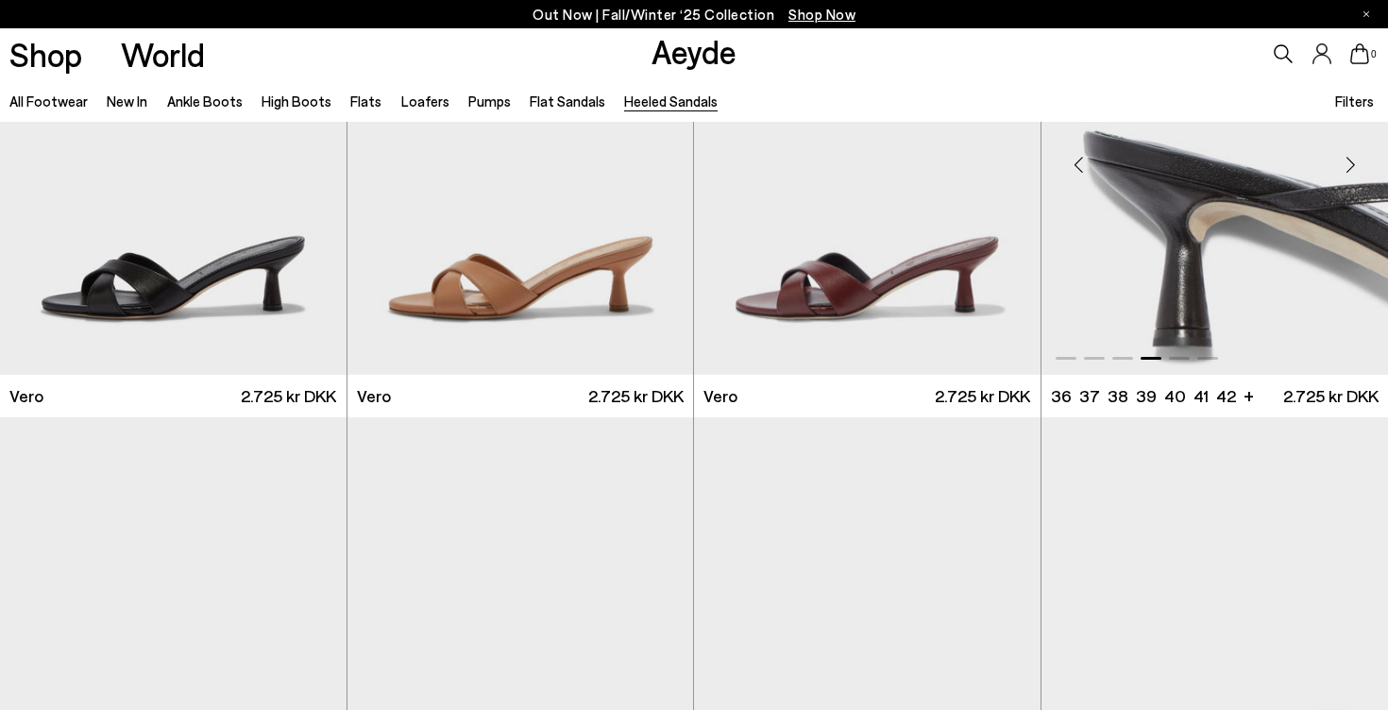
click at [1345, 168] on div "Next slide" at bounding box center [1350, 164] width 57 height 57
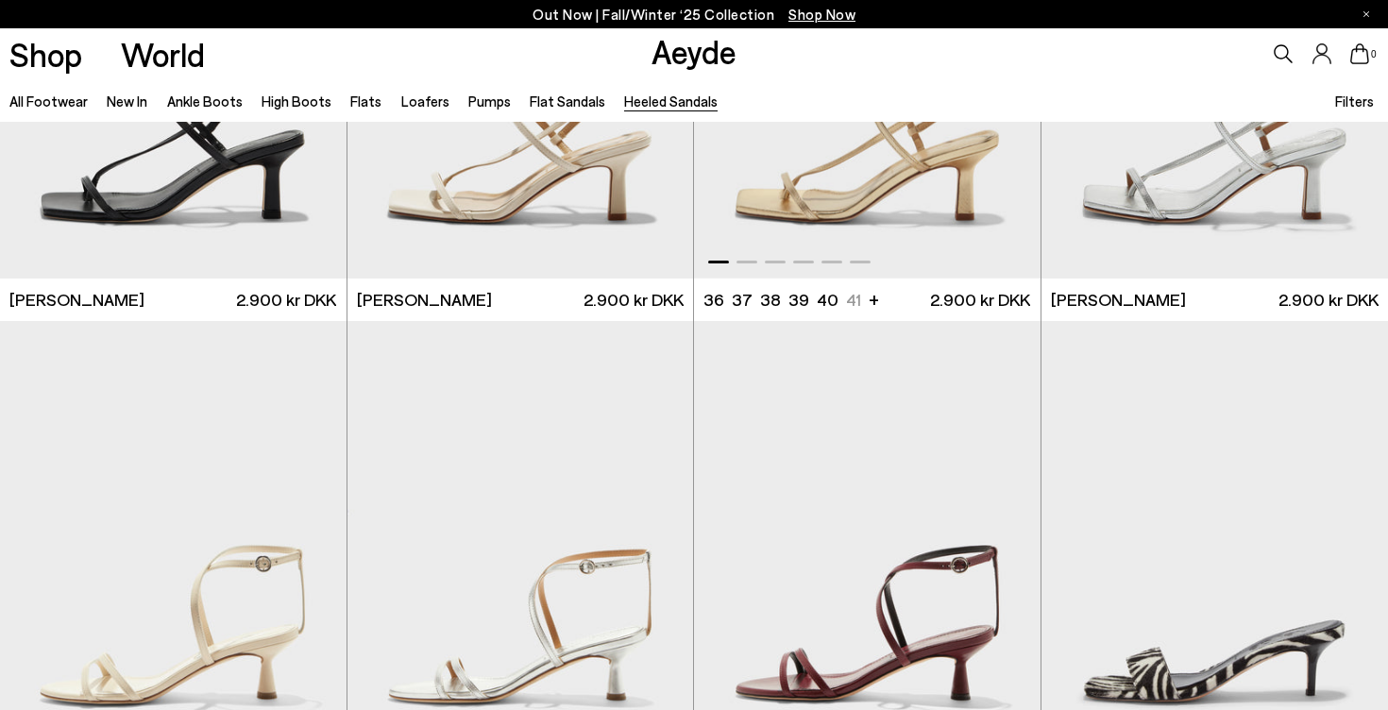
scroll to position [2394, 0]
